Goal: Use online tool/utility

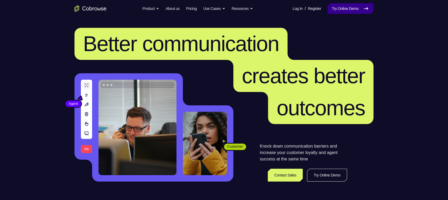
click at [356, 11] on link "Try Online Demo" at bounding box center [350, 8] width 46 height 11
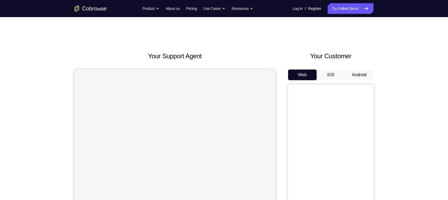
click at [358, 77] on button "Android" at bounding box center [359, 74] width 29 height 11
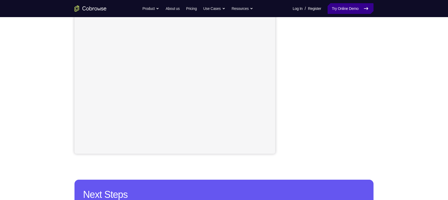
scroll to position [95, 0]
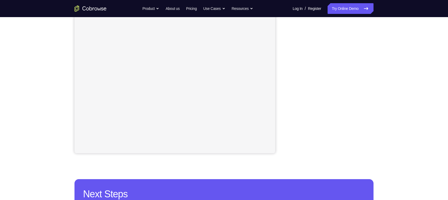
drag, startPoint x: 369, startPoint y: 57, endPoint x: 369, endPoint y: 92, distance: 35.0
click at [369, 92] on div at bounding box center [330, 71] width 85 height 164
click at [283, 94] on div "Your Support Agent Your Customer Web iOS Android" at bounding box center [223, 54] width 299 height 197
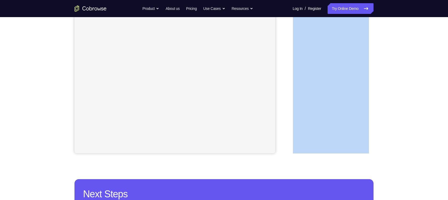
click at [283, 94] on div "Your Support Agent Your Customer Web iOS Android" at bounding box center [223, 54] width 299 height 197
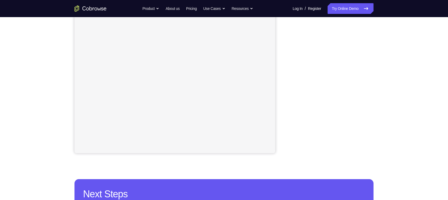
click at [291, 108] on div at bounding box center [330, 71] width 85 height 164
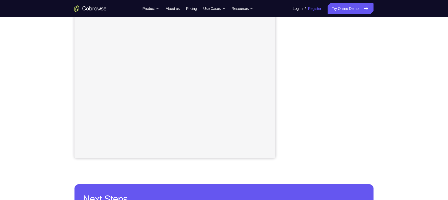
scroll to position [90, 0]
